Goal: Information Seeking & Learning: Find specific fact

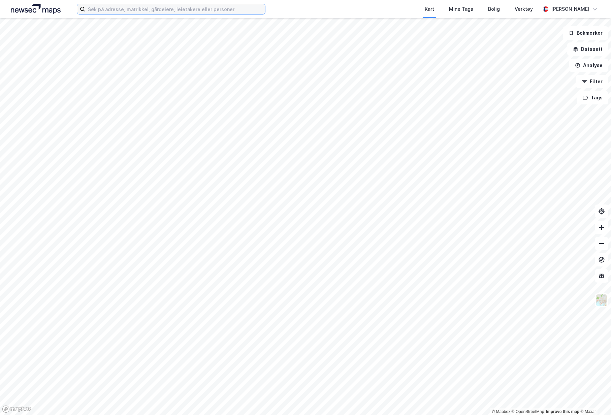
click at [137, 10] on input at bounding box center [175, 9] width 180 height 10
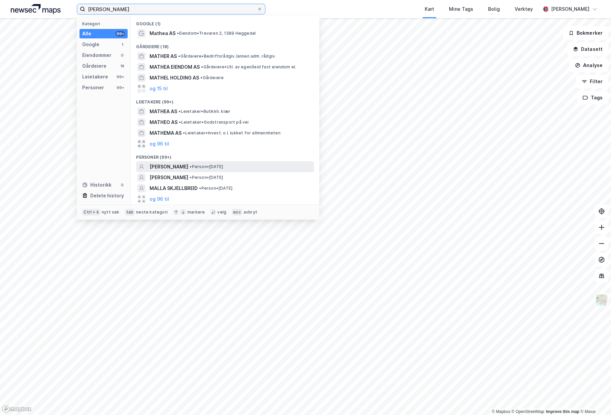
type input "[PERSON_NAME]"
click at [188, 168] on span "[PERSON_NAME]" at bounding box center [169, 167] width 39 height 8
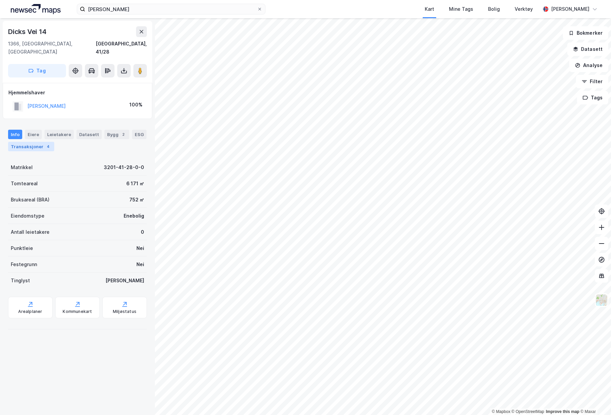
click at [48, 143] on div "4" at bounding box center [48, 146] width 7 height 7
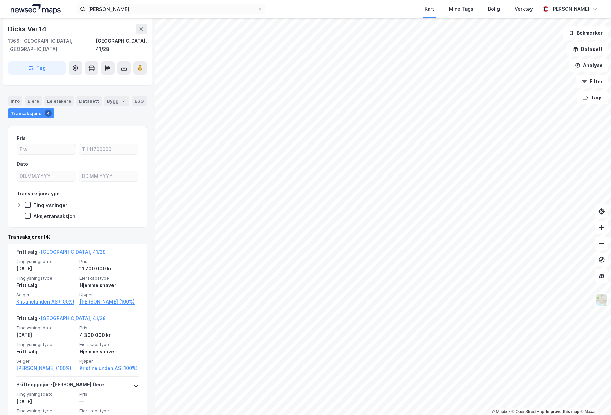
scroll to position [34, 0]
